Goal: Information Seeking & Learning: Learn about a topic

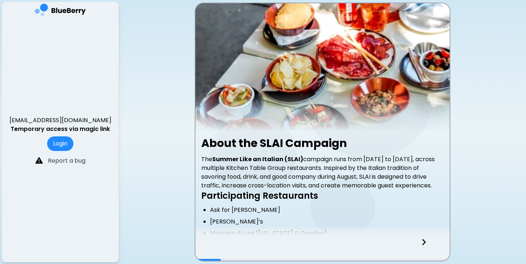
click at [419, 242] on div at bounding box center [427, 249] width 43 height 24
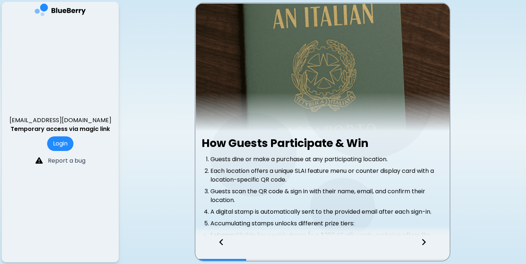
click at [419, 242] on div at bounding box center [427, 249] width 43 height 24
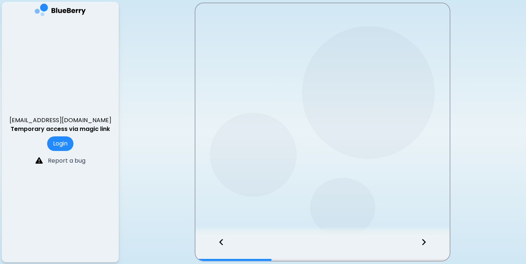
click at [419, 242] on div at bounding box center [427, 249] width 43 height 24
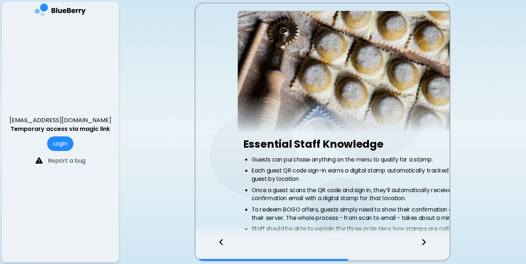
click at [419, 242] on div at bounding box center [427, 249] width 43 height 24
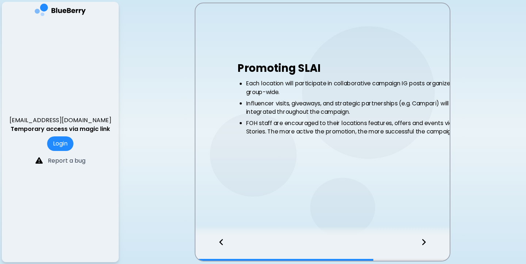
click at [419, 242] on div at bounding box center [427, 249] width 43 height 24
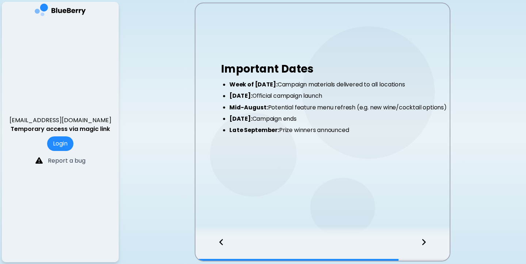
click at [419, 242] on div at bounding box center [427, 249] width 43 height 24
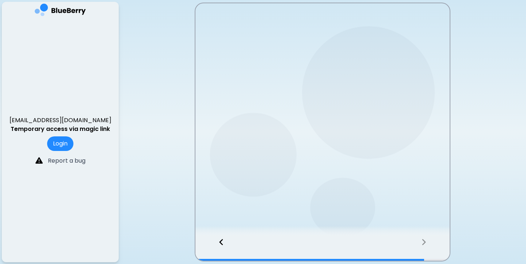
click at [419, 242] on div at bounding box center [427, 249] width 43 height 24
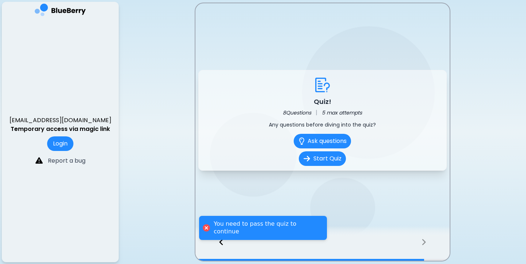
click at [419, 242] on div at bounding box center [427, 249] width 43 height 24
click at [327, 158] on button "Start Quiz" at bounding box center [321, 158] width 49 height 15
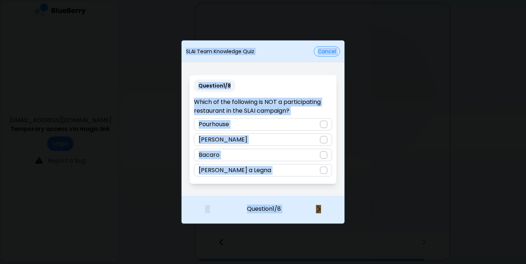
click at [338, 99] on div "Question 1 / 8 Which of the following is NOT a participating restaurant in the …" at bounding box center [262, 130] width 163 height 132
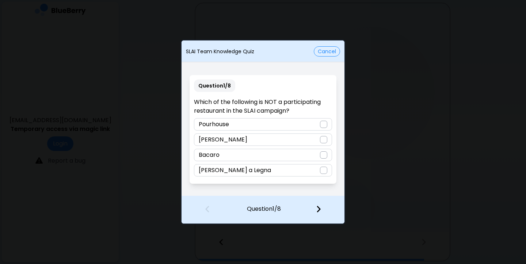
click at [337, 52] on button "Cancel" at bounding box center [327, 51] width 26 height 10
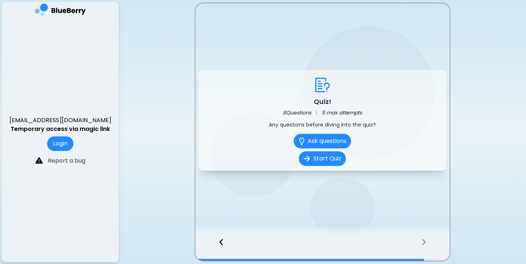
click at [219, 243] on icon at bounding box center [221, 242] width 5 height 8
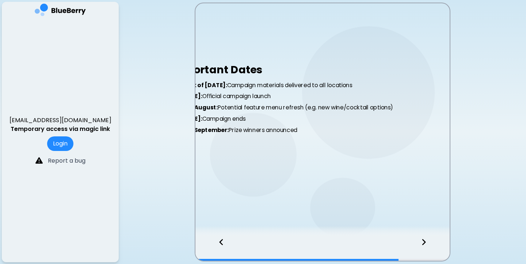
click at [219, 243] on icon at bounding box center [221, 242] width 5 height 8
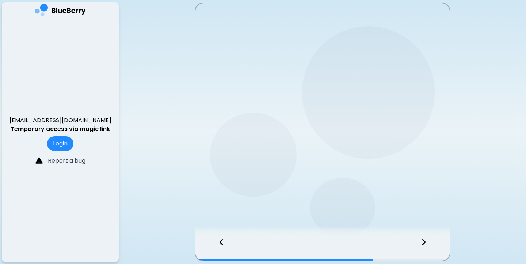
click at [219, 243] on icon at bounding box center [221, 242] width 5 height 8
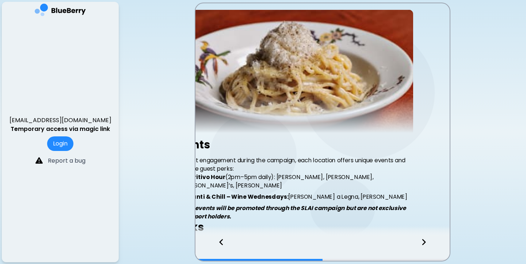
click at [219, 243] on icon at bounding box center [221, 242] width 5 height 8
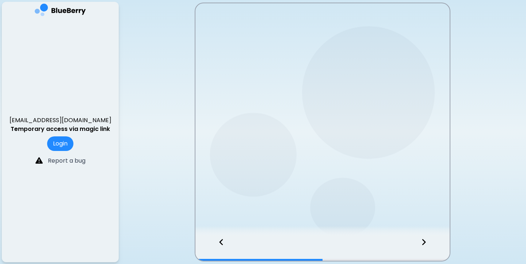
click at [219, 243] on icon at bounding box center [221, 242] width 5 height 8
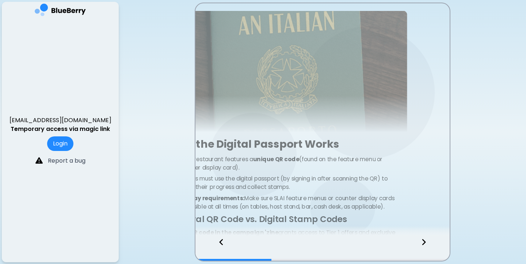
click at [219, 243] on icon at bounding box center [221, 242] width 5 height 8
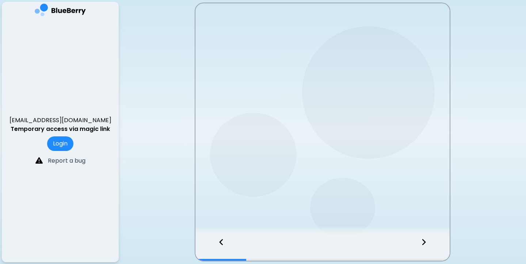
click at [219, 243] on icon at bounding box center [221, 242] width 5 height 8
click at [219, 243] on div at bounding box center [322, 249] width 254 height 24
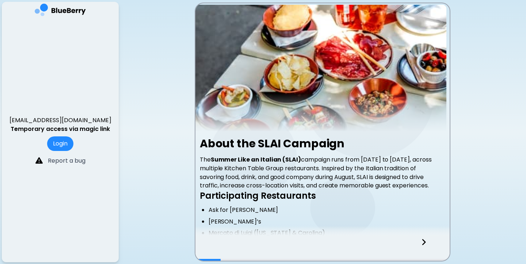
click at [219, 243] on div at bounding box center [322, 249] width 254 height 24
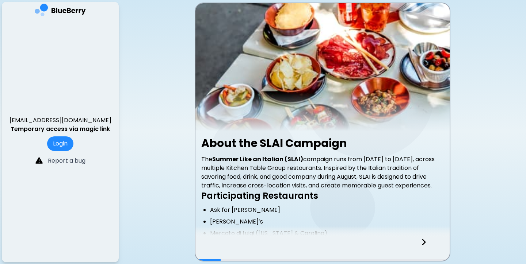
click at [219, 243] on div at bounding box center [322, 249] width 254 height 24
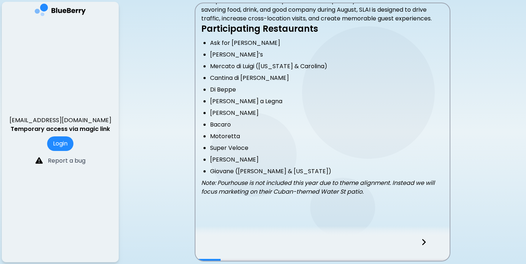
scroll to position [168, 0]
click at [423, 243] on icon at bounding box center [423, 242] width 5 height 8
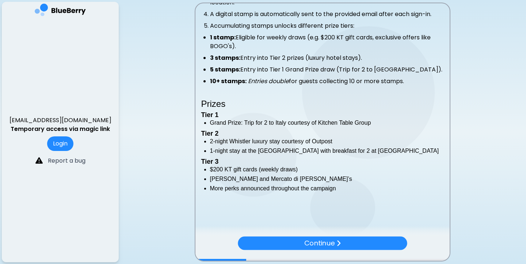
scroll to position [200, 0]
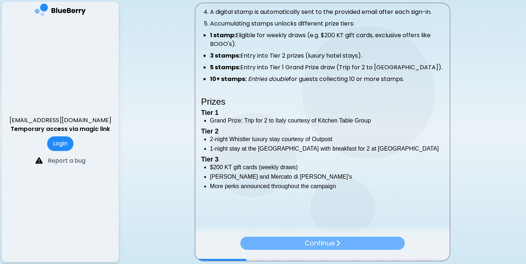
click at [386, 239] on div "Continue" at bounding box center [322, 243] width 164 height 13
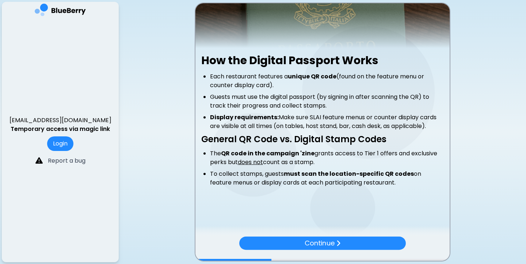
scroll to position [0, 0]
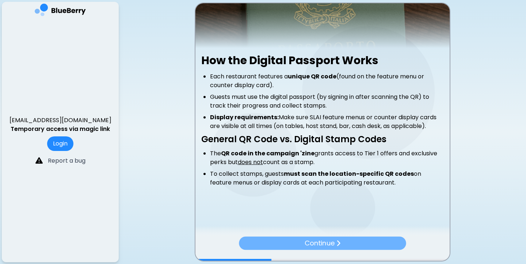
click at [326, 238] on p "Continue" at bounding box center [319, 243] width 30 height 10
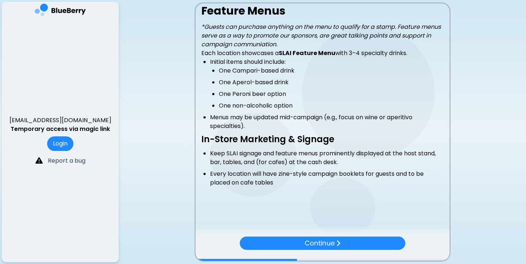
scroll to position [133, 0]
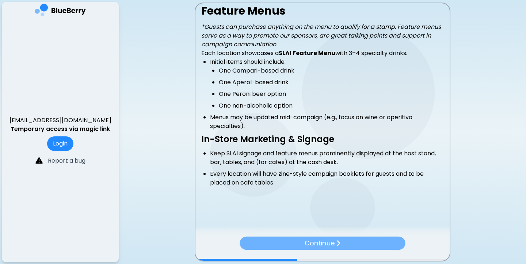
click at [384, 238] on div "Continue" at bounding box center [321, 243] width 165 height 13
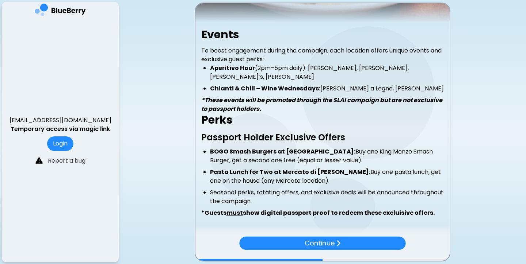
scroll to position [108, 0]
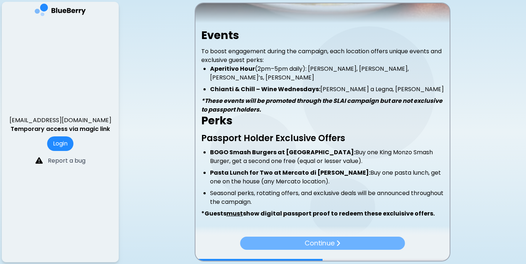
click at [345, 239] on div "Continue" at bounding box center [322, 243] width 165 height 13
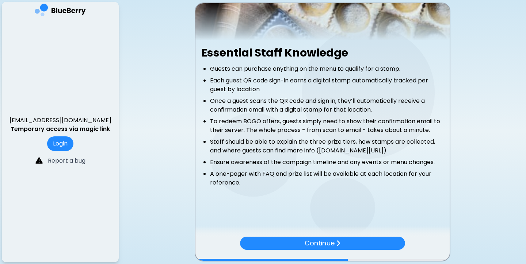
scroll to position [0, 0]
click at [333, 234] on div at bounding box center [322, 231] width 254 height 11
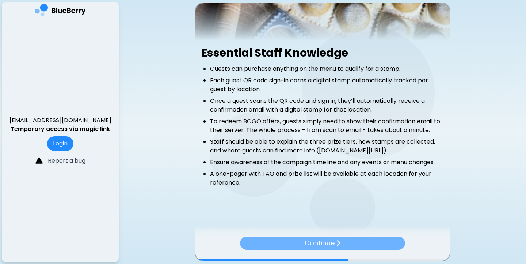
click at [333, 242] on p "Continue" at bounding box center [319, 243] width 30 height 10
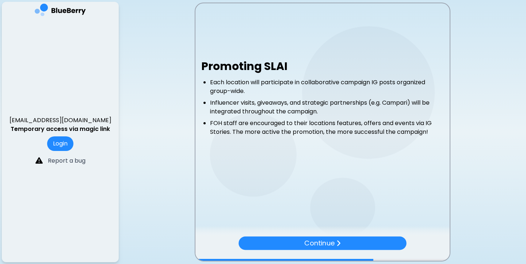
click at [333, 242] on p "Continue" at bounding box center [319, 243] width 30 height 11
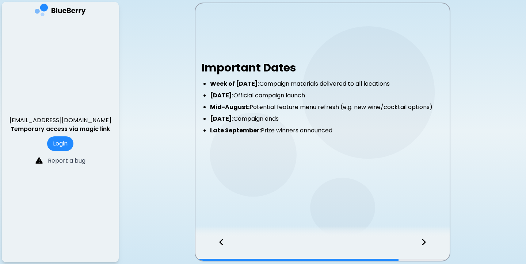
click at [333, 242] on div at bounding box center [322, 249] width 254 height 24
click at [423, 237] on div at bounding box center [427, 249] width 43 height 24
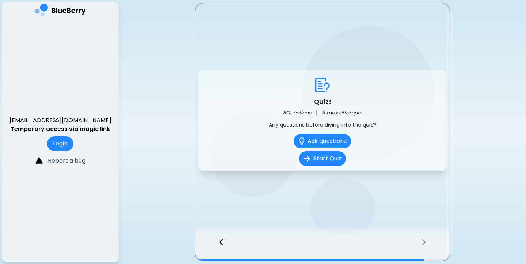
click at [223, 241] on icon at bounding box center [221, 242] width 5 height 8
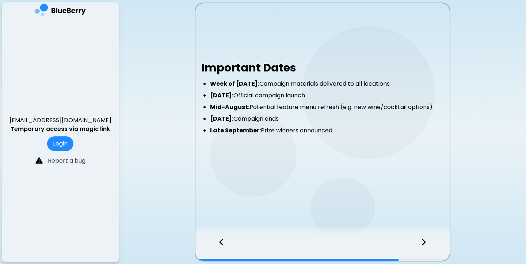
click at [423, 243] on icon at bounding box center [424, 242] width 4 height 6
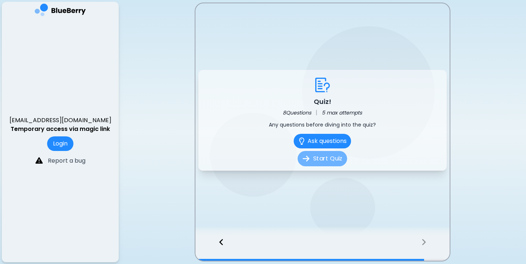
click at [328, 160] on button "Start Quiz" at bounding box center [321, 158] width 49 height 15
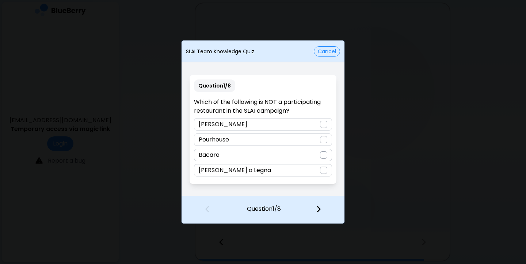
click at [296, 141] on div "Pourhouse" at bounding box center [263, 140] width 138 height 12
click at [318, 208] on img at bounding box center [318, 209] width 5 height 8
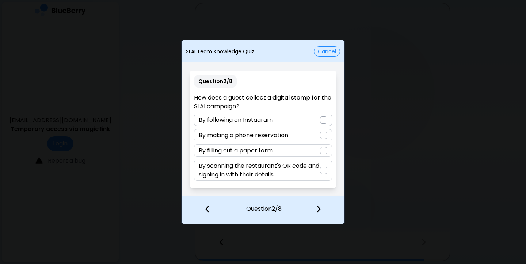
click at [291, 169] on p "By scanning the restaurant's QR code and signing in with their details" at bounding box center [259, 171] width 121 height 18
click at [316, 210] on img at bounding box center [318, 209] width 5 height 8
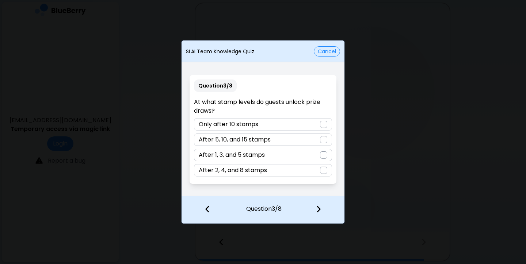
click at [297, 157] on div "After 1, 3, and 5 stamps" at bounding box center [263, 155] width 138 height 12
click at [321, 205] on div at bounding box center [322, 209] width 43 height 27
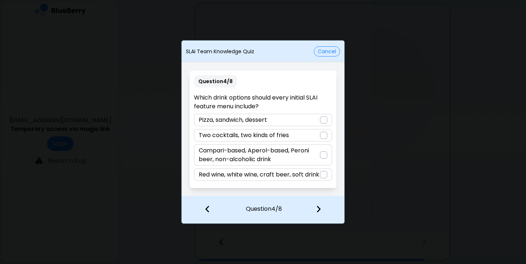
click at [280, 176] on p "Red wine, white wine, craft beer, soft drink" at bounding box center [259, 174] width 120 height 9
click at [320, 208] on img at bounding box center [318, 209] width 5 height 8
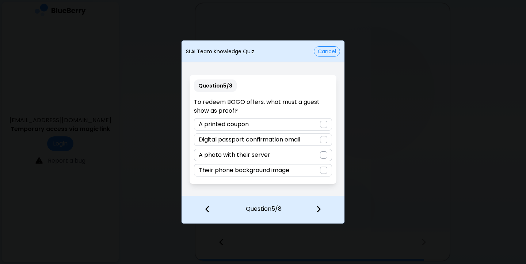
click at [311, 144] on div "Digital passport confirmation email" at bounding box center [263, 140] width 138 height 12
click at [319, 213] on img at bounding box center [318, 209] width 5 height 8
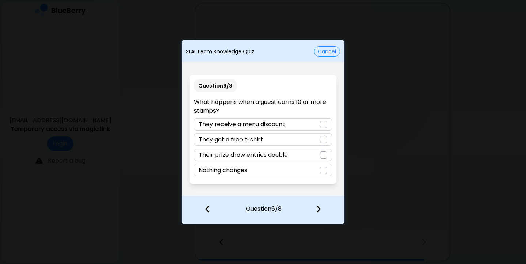
click at [306, 158] on div "Their prize draw entries double" at bounding box center [263, 155] width 138 height 12
click at [319, 212] on img at bounding box center [318, 209] width 5 height 8
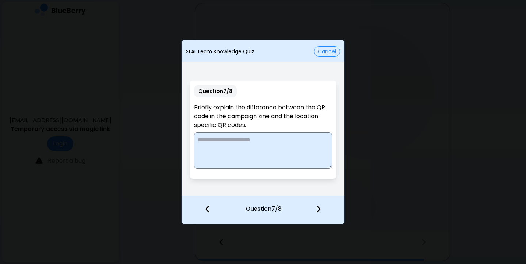
click at [207, 210] on img at bounding box center [207, 209] width 5 height 8
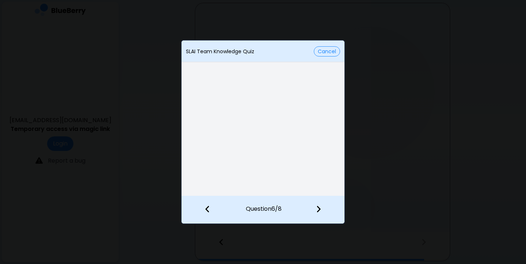
click at [207, 210] on img at bounding box center [207, 209] width 5 height 8
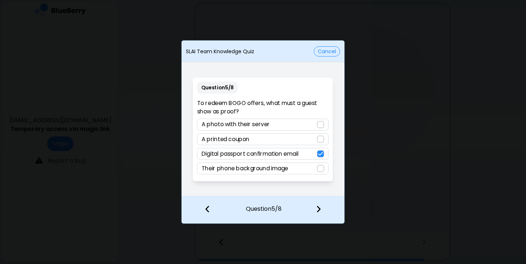
click at [207, 210] on img at bounding box center [207, 209] width 5 height 8
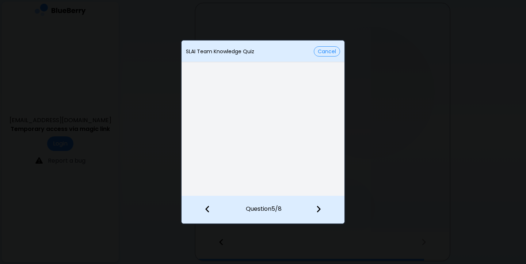
click at [207, 210] on img at bounding box center [207, 209] width 5 height 8
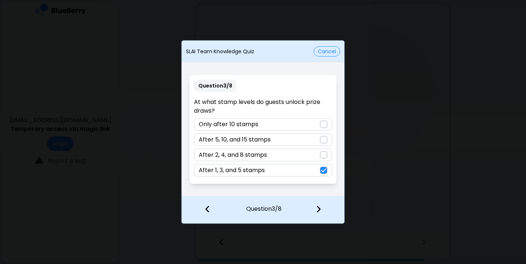
click at [207, 210] on img at bounding box center [207, 209] width 5 height 8
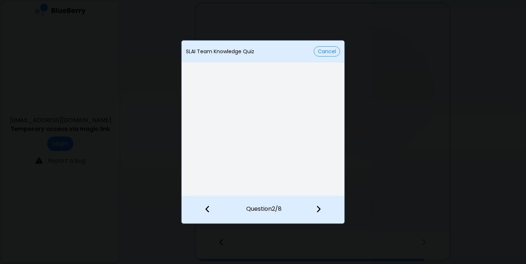
click at [207, 210] on img at bounding box center [207, 209] width 5 height 8
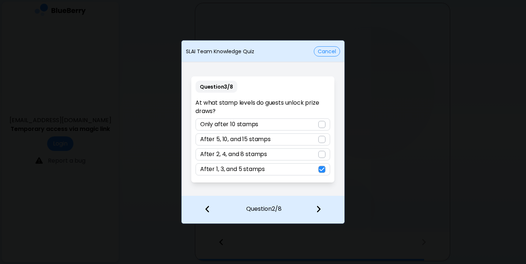
click at [207, 210] on div "Question 2 / 8" at bounding box center [262, 210] width 163 height 28
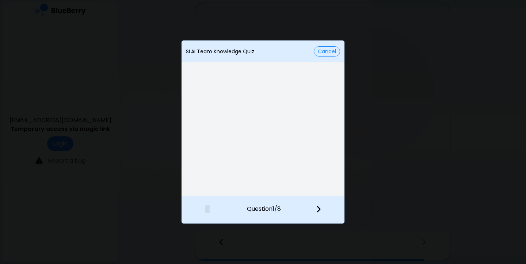
click at [207, 210] on div "Question 1 / 8" at bounding box center [262, 210] width 163 height 28
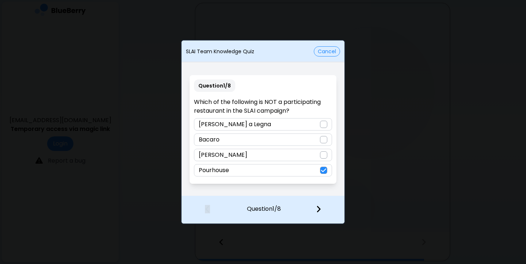
click at [322, 208] on div at bounding box center [322, 209] width 43 height 27
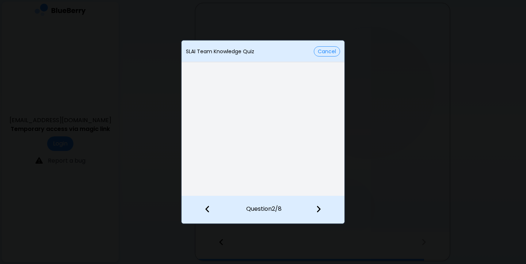
click at [322, 208] on div at bounding box center [322, 209] width 43 height 27
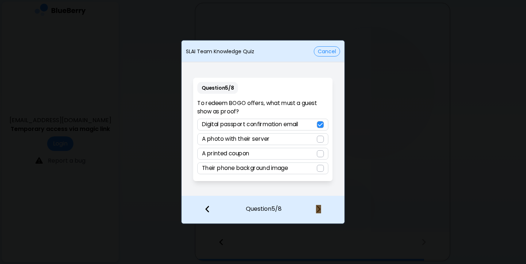
click at [322, 208] on div at bounding box center [322, 209] width 43 height 27
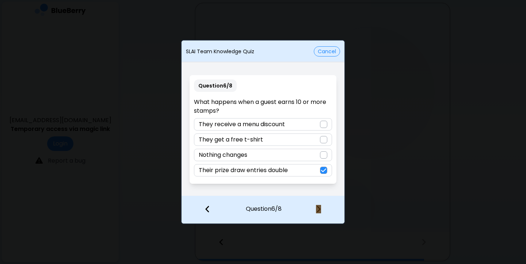
click at [322, 208] on div at bounding box center [322, 209] width 43 height 27
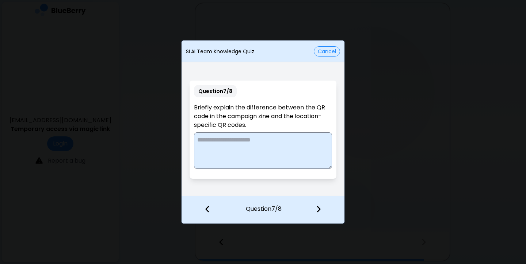
click at [283, 152] on textarea at bounding box center [263, 151] width 138 height 37
click at [318, 210] on img at bounding box center [318, 209] width 5 height 8
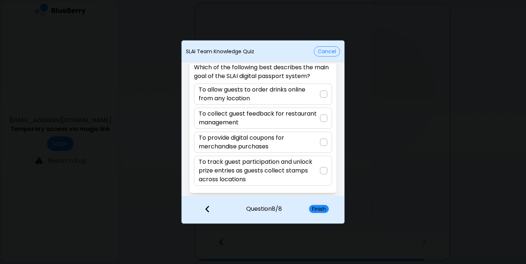
scroll to position [26, 0]
click at [291, 165] on p "To track guest participation and unlock prize entries as guests collect stamps …" at bounding box center [259, 171] width 121 height 26
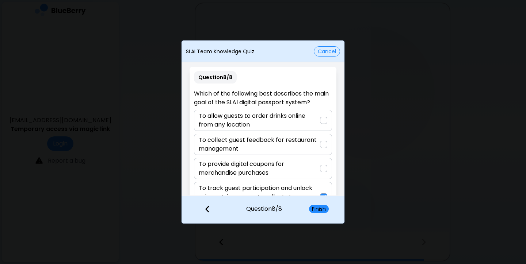
scroll to position [0, 0]
click at [292, 164] on p "To provide digital coupons for merchandise purchases" at bounding box center [259, 169] width 121 height 18
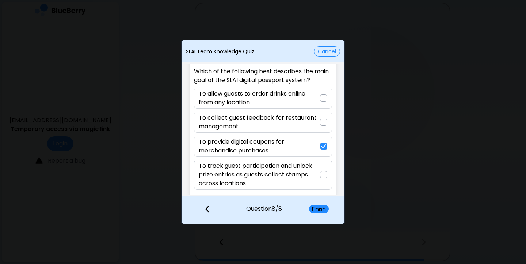
scroll to position [24, 0]
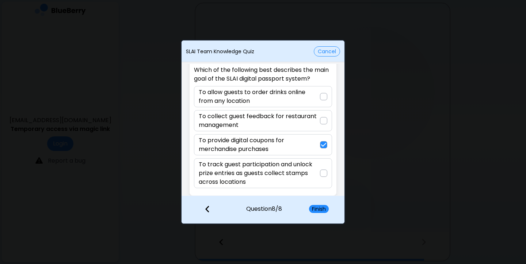
click at [323, 174] on div at bounding box center [323, 173] width 7 height 7
click at [318, 212] on button "Finish" at bounding box center [319, 209] width 20 height 8
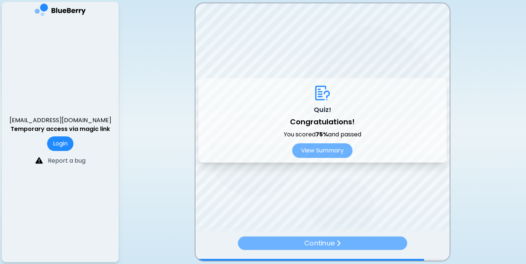
click at [321, 243] on p "Continue" at bounding box center [319, 243] width 30 height 11
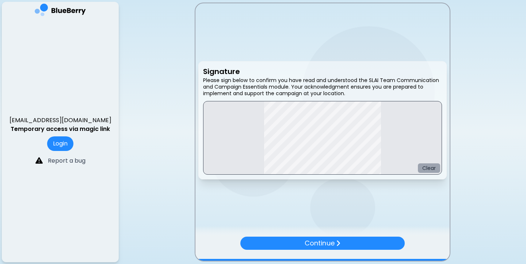
click at [424, 170] on button "Clear" at bounding box center [429, 168] width 22 height 9
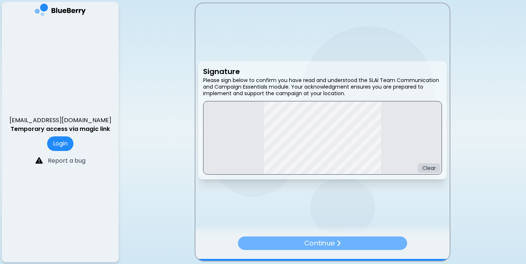
click at [372, 239] on div "Continue" at bounding box center [322, 244] width 169 height 14
